Goal: Information Seeking & Learning: Learn about a topic

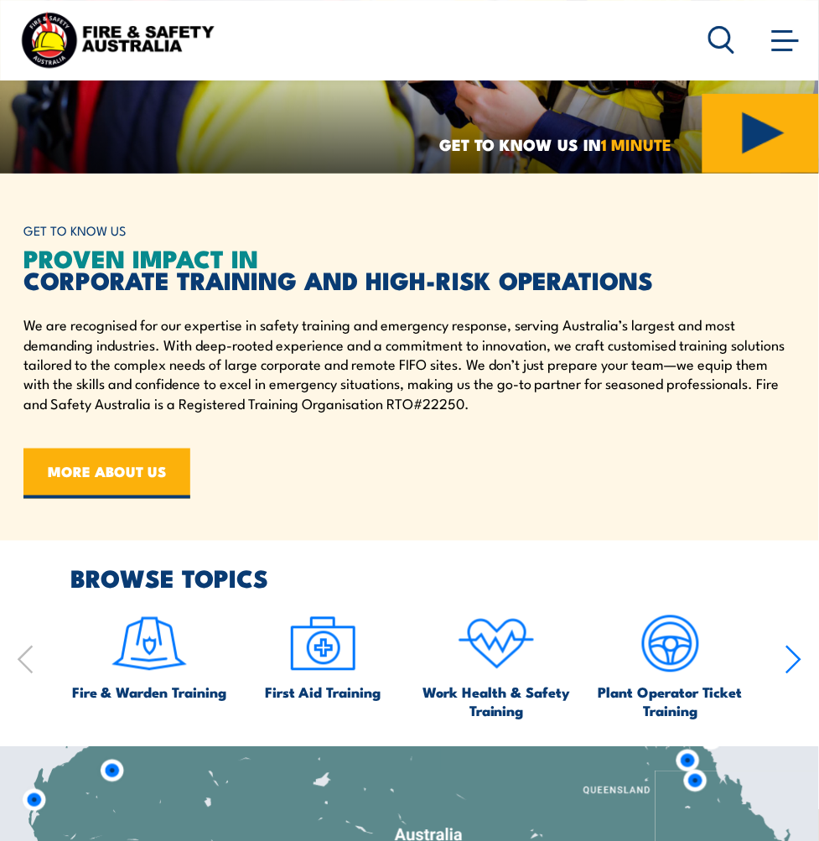
scroll to position [1118, 0]
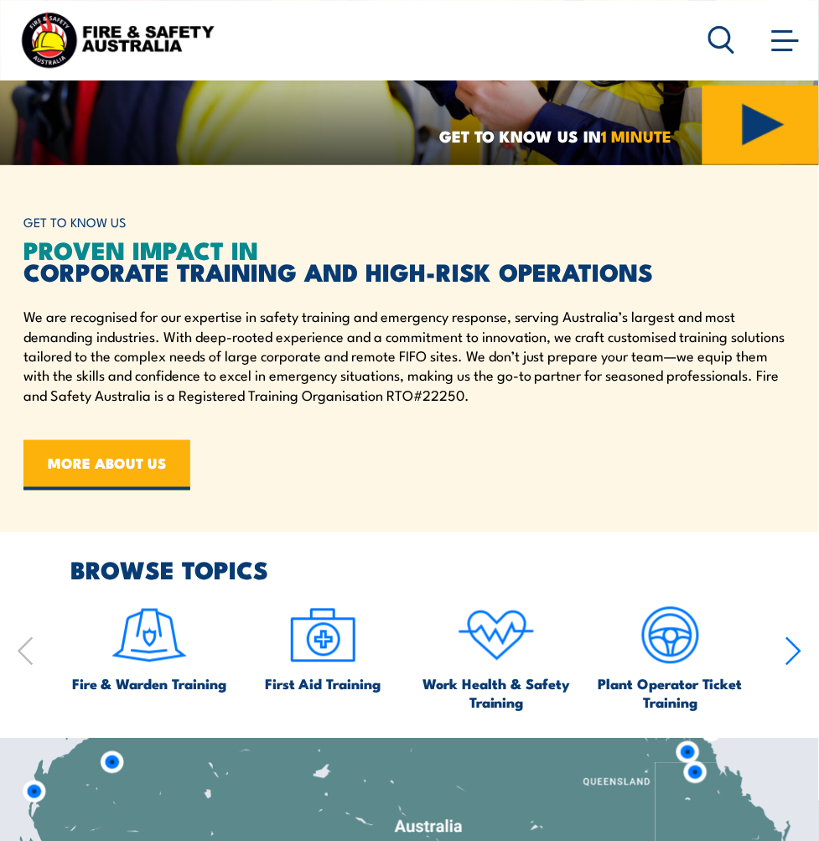
click at [323, 596] on img at bounding box center [322, 635] width 79 height 79
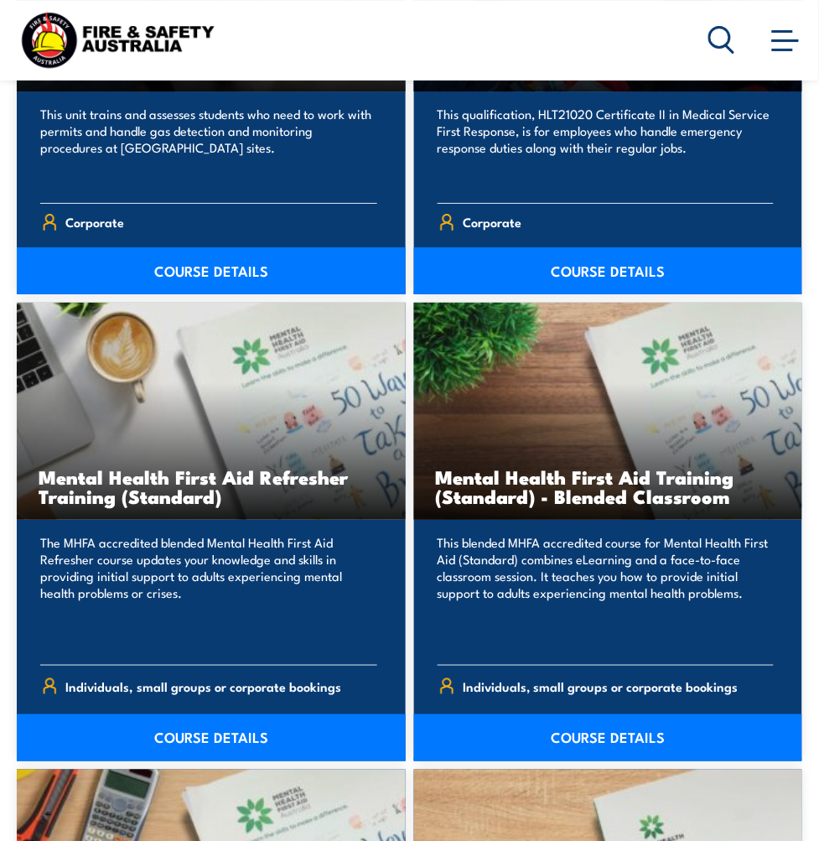
scroll to position [1957, 0]
